Goal: Information Seeking & Learning: Learn about a topic

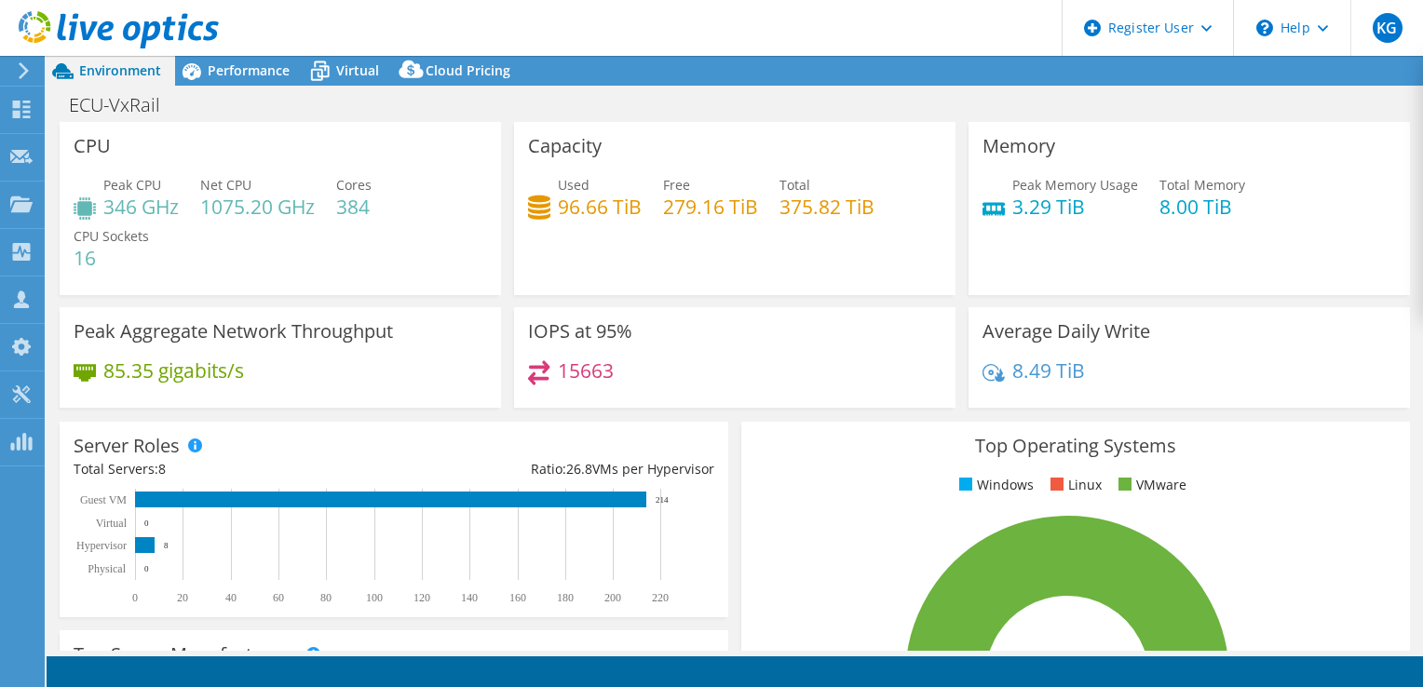
select select "USD"
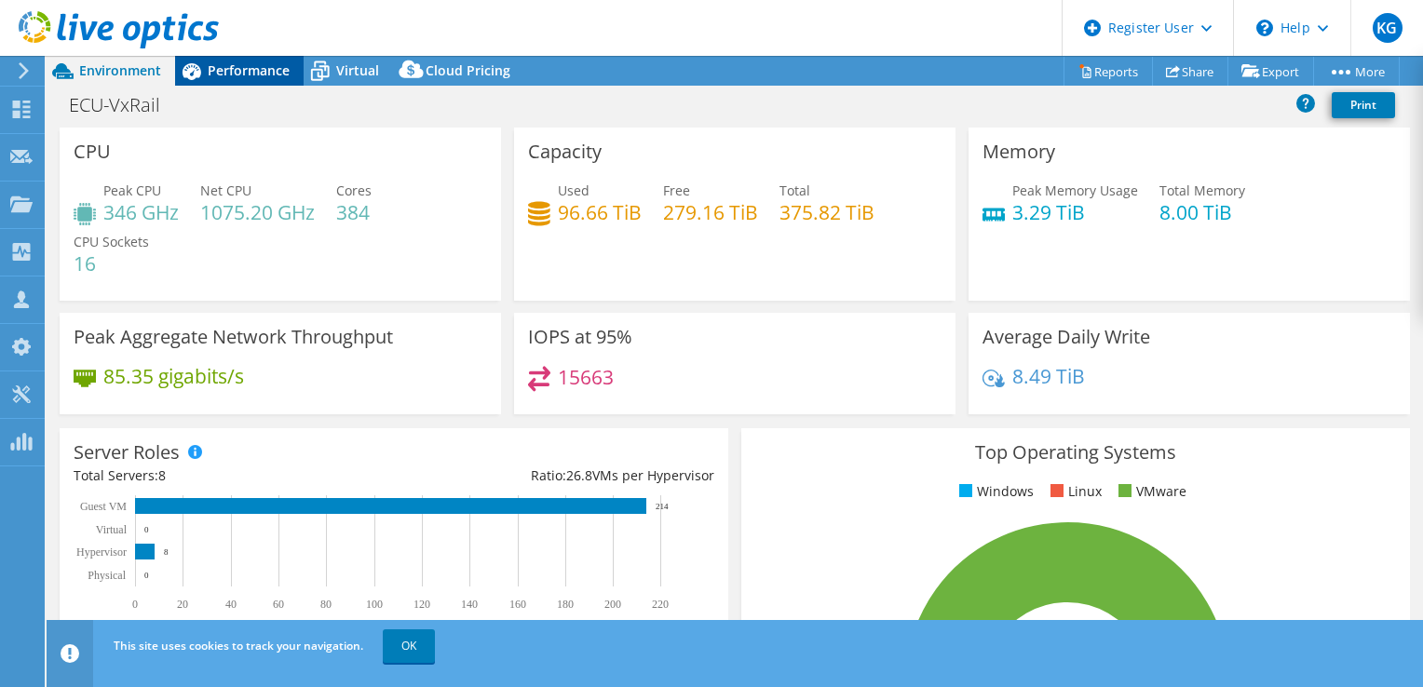
click at [234, 74] on span "Performance" at bounding box center [249, 70] width 82 height 18
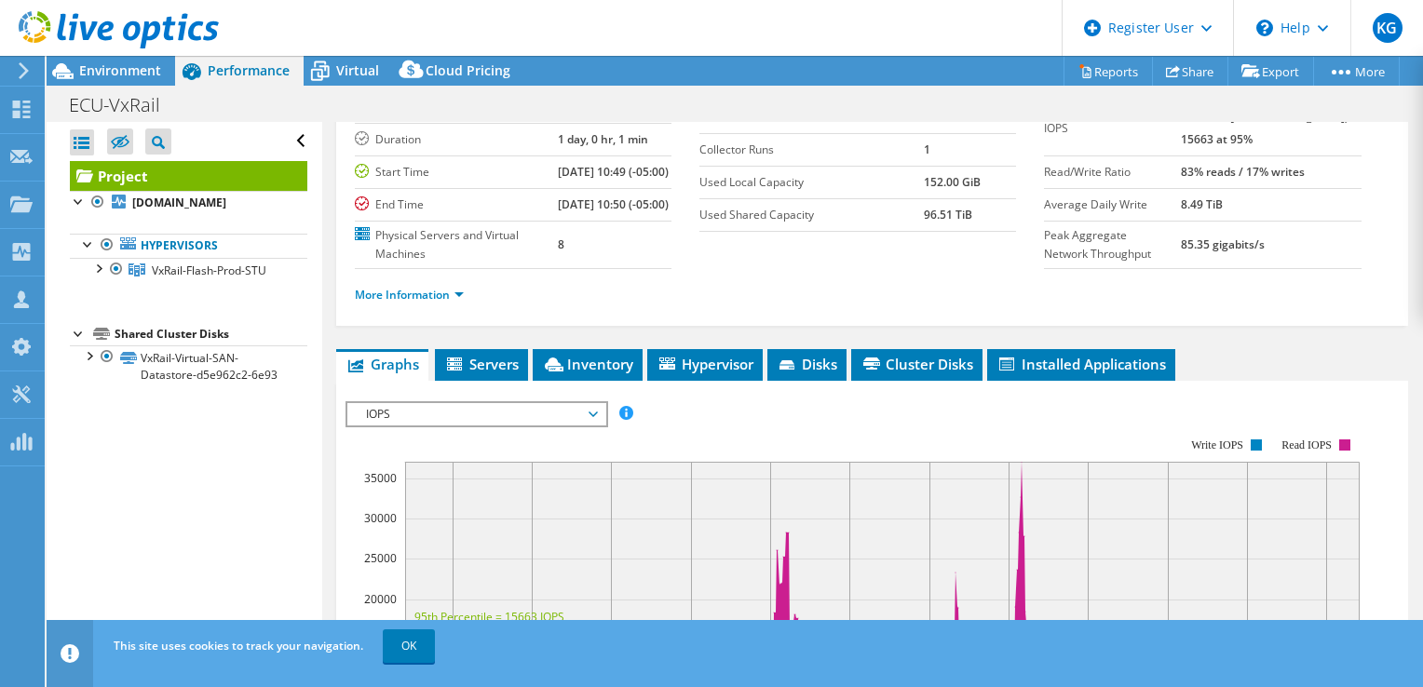
scroll to position [111, 0]
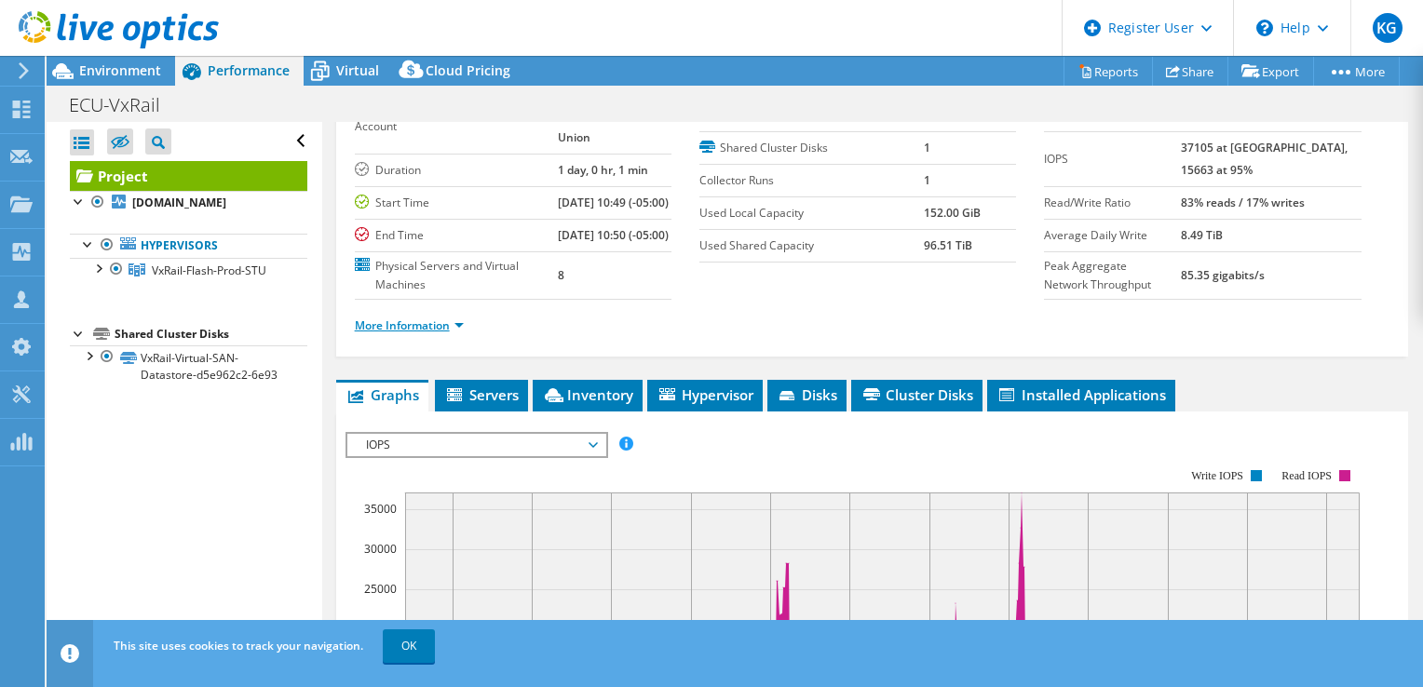
click at [384, 333] on link "More Information" at bounding box center [409, 325] width 109 height 16
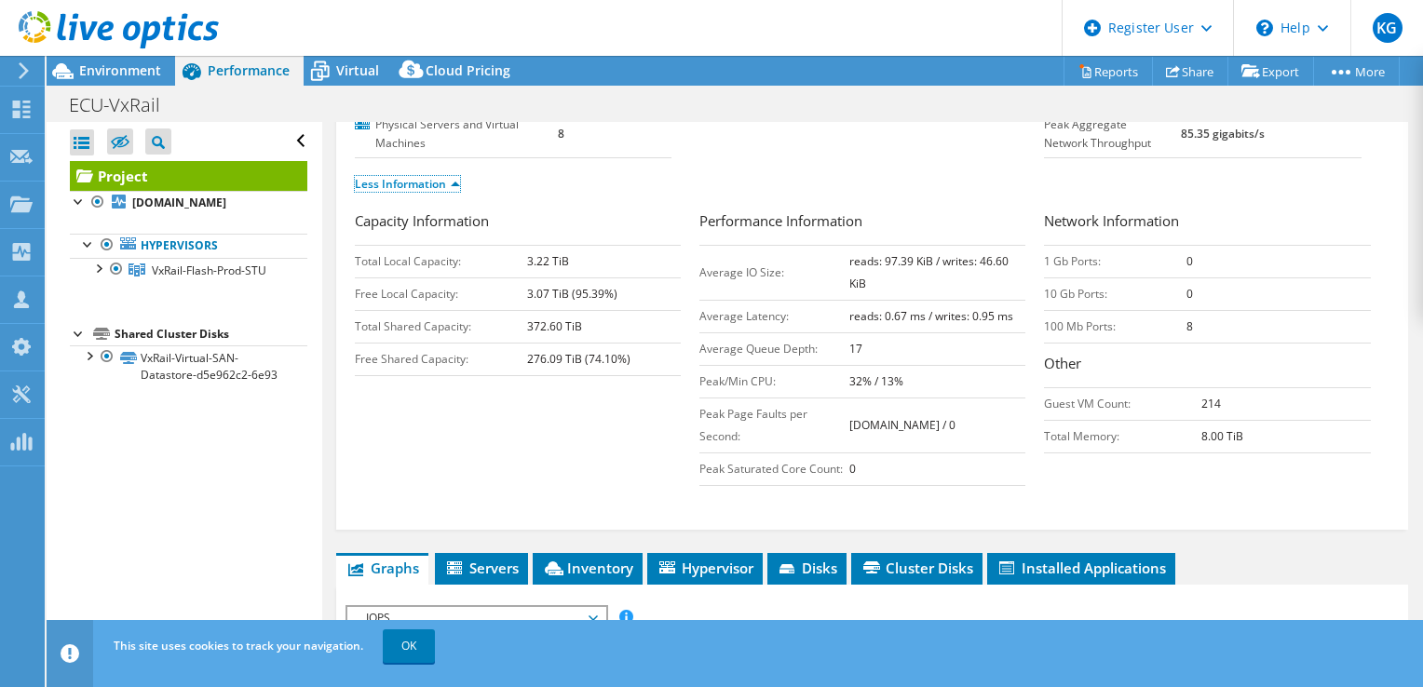
scroll to position [0, 0]
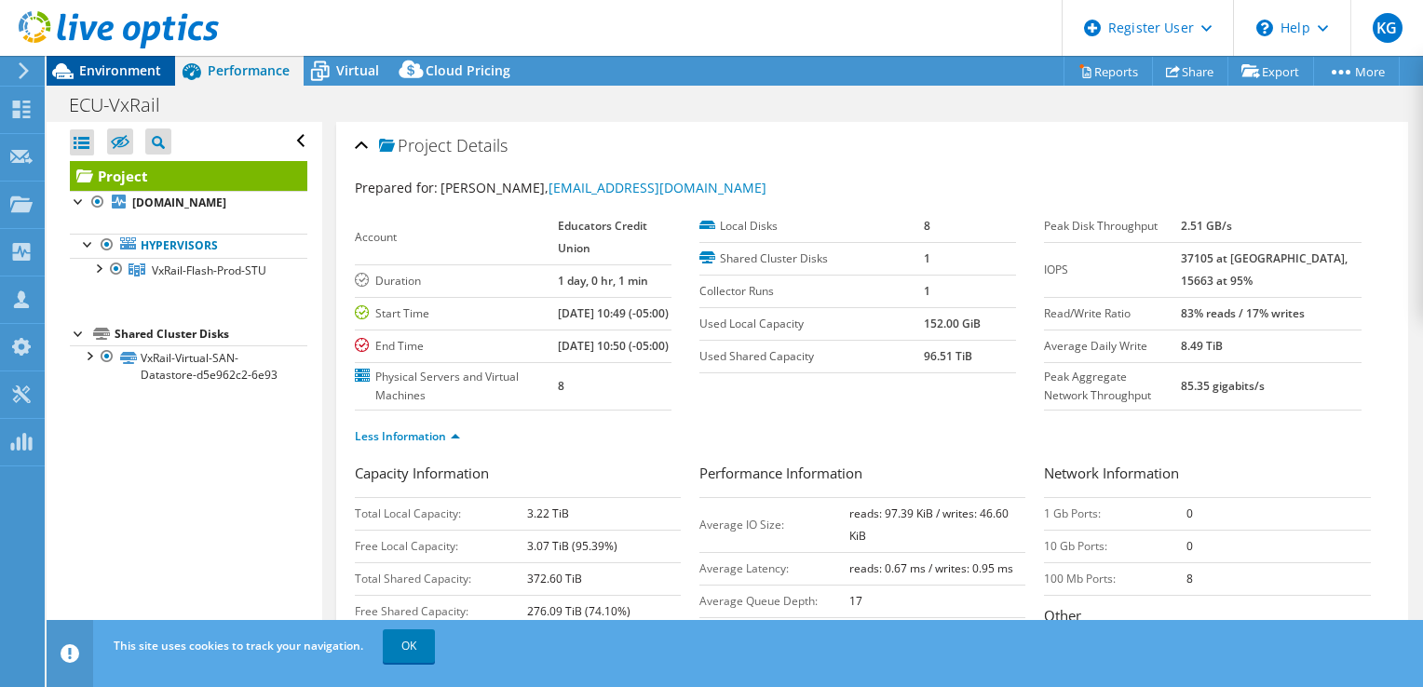
click at [107, 82] on div "Environment" at bounding box center [111, 71] width 128 height 30
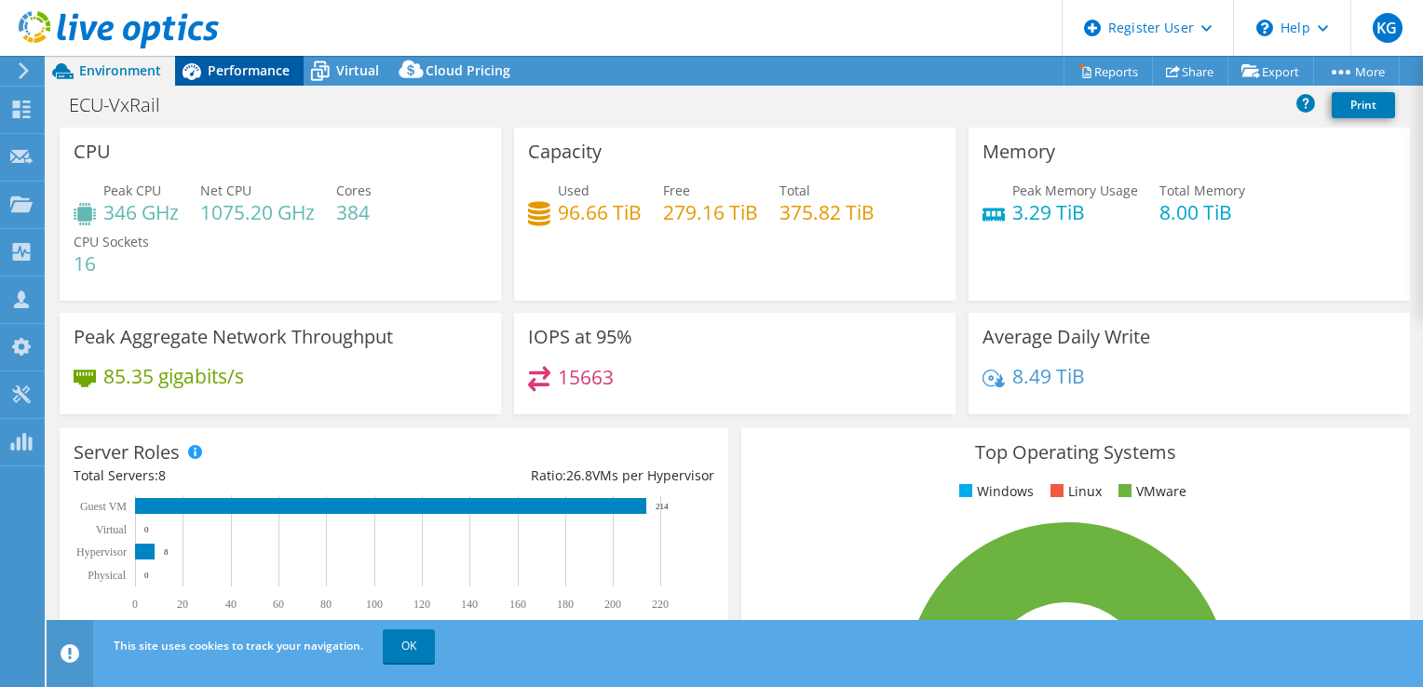
click at [245, 70] on span "Performance" at bounding box center [249, 70] width 82 height 18
